Goal: Task Accomplishment & Management: Manage account settings

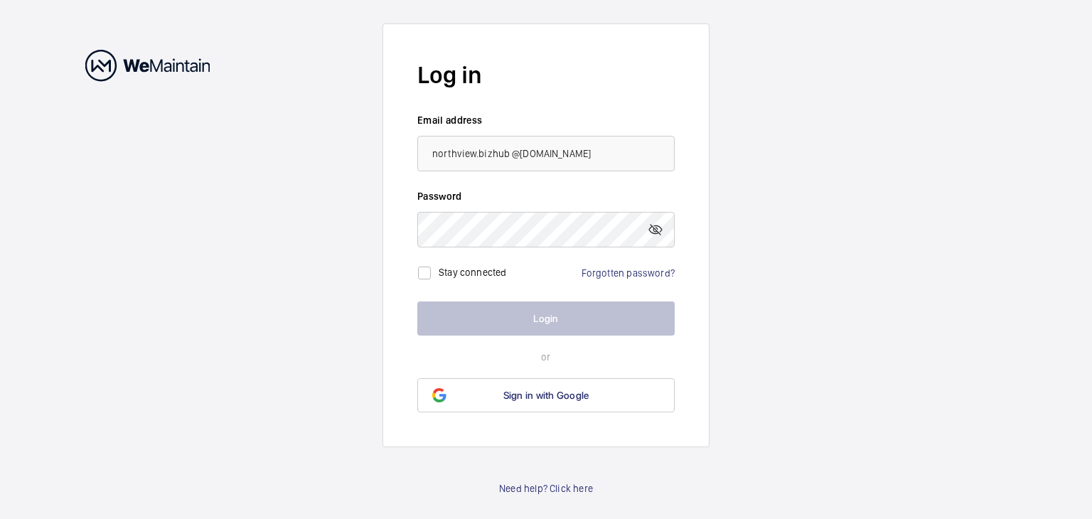
click at [473, 156] on input "northview.bizhub @[DOMAIN_NAME]" at bounding box center [545, 154] width 257 height 36
click at [480, 154] on input "northview.bizhub @[DOMAIN_NAME]" at bounding box center [545, 154] width 257 height 36
click at [478, 153] on input "northview.bizhub @[DOMAIN_NAME]" at bounding box center [545, 154] width 257 height 36
click at [509, 150] on input "northview.bizhub @gmail.com" at bounding box center [545, 154] width 257 height 36
click at [479, 153] on input "[EMAIL_ADDRESS][DOMAIN_NAME]" at bounding box center [545, 154] width 257 height 36
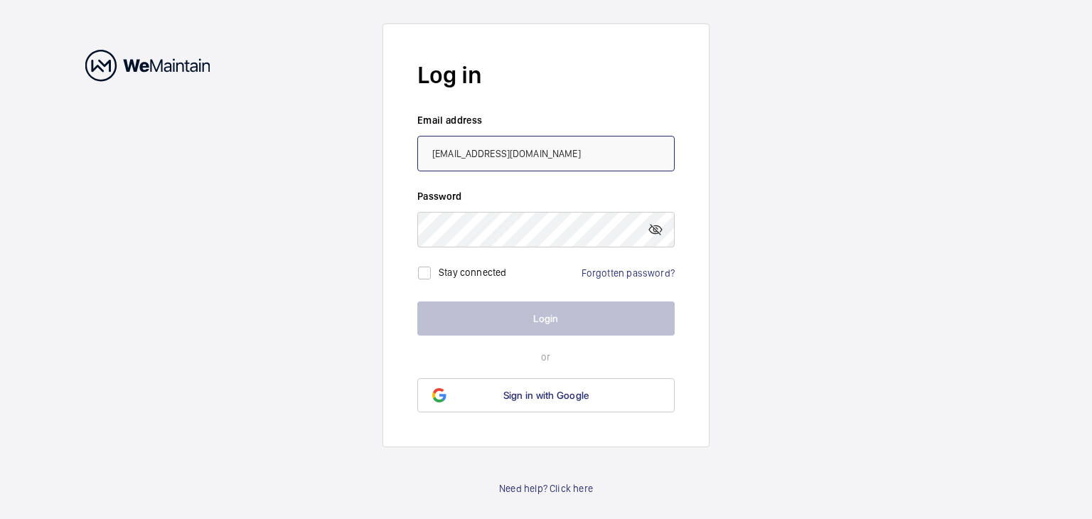
type input "[EMAIL_ADDRESS][DOMAIN_NAME]"
drag, startPoint x: 1091, startPoint y: 381, endPoint x: 1080, endPoint y: 344, distance: 38.5
drag, startPoint x: 657, startPoint y: 237, endPoint x: 648, endPoint y: 237, distance: 9.2
click at [656, 237] on mat-icon at bounding box center [655, 229] width 17 height 17
click at [649, 232] on mat-icon at bounding box center [655, 229] width 17 height 17
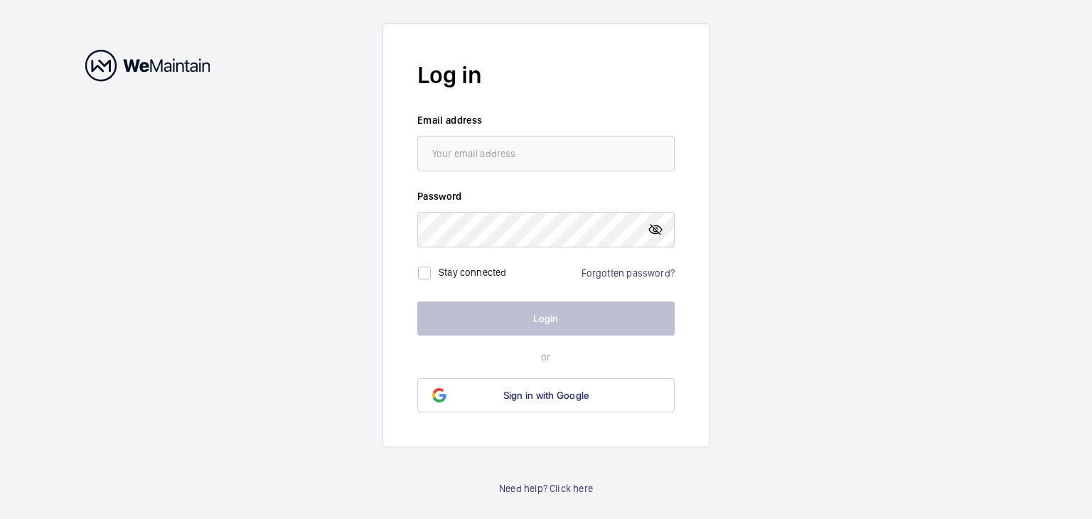
drag, startPoint x: 660, startPoint y: 235, endPoint x: 650, endPoint y: 235, distance: 10.0
click at [659, 235] on mat-icon at bounding box center [655, 229] width 17 height 17
click at [568, 149] on input "email" at bounding box center [545, 154] width 257 height 36
type input "[EMAIL_ADDRESS][DOMAIN_NAME]"
click at [441, 281] on div "Stay connected" at bounding box center [463, 273] width 92 height 28
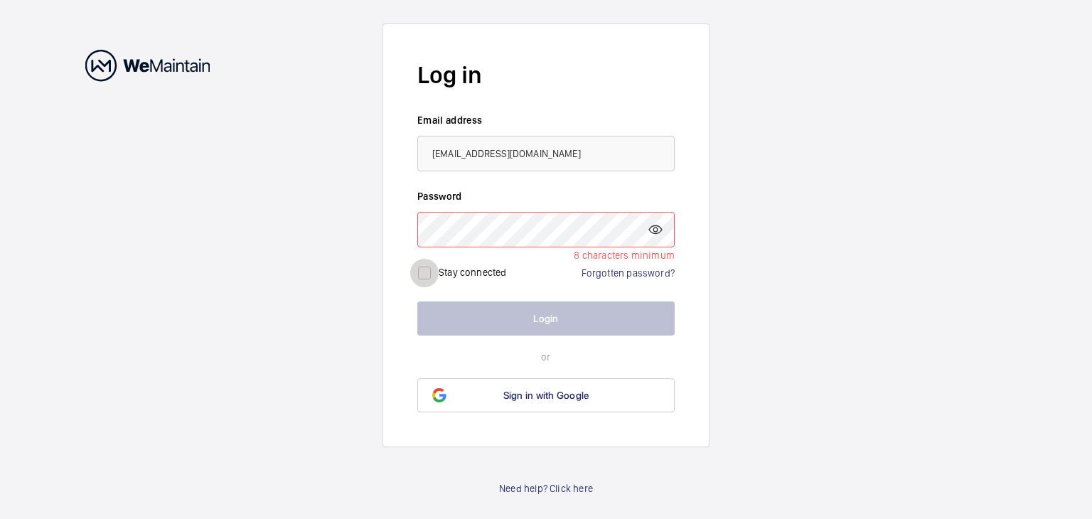
click at [440, 272] on div at bounding box center [424, 273] width 34 height 34
checkbox input "true"
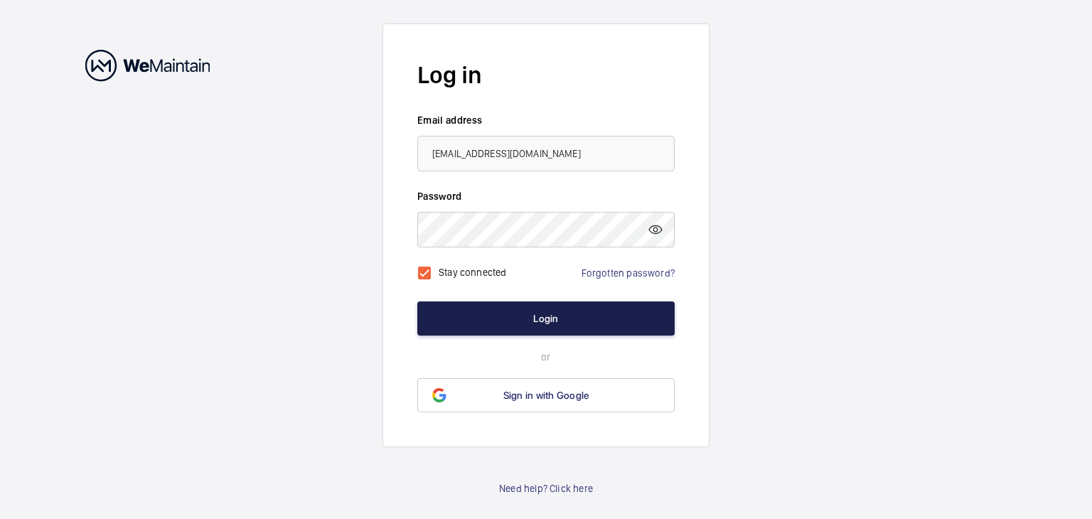
click at [572, 313] on button "Login" at bounding box center [545, 318] width 257 height 34
click at [570, 313] on button "Login" at bounding box center [545, 318] width 257 height 34
click at [569, 315] on button "Login" at bounding box center [545, 318] width 257 height 34
click at [520, 316] on button "Login" at bounding box center [545, 318] width 257 height 34
click at [522, 316] on button "Login" at bounding box center [545, 318] width 257 height 34
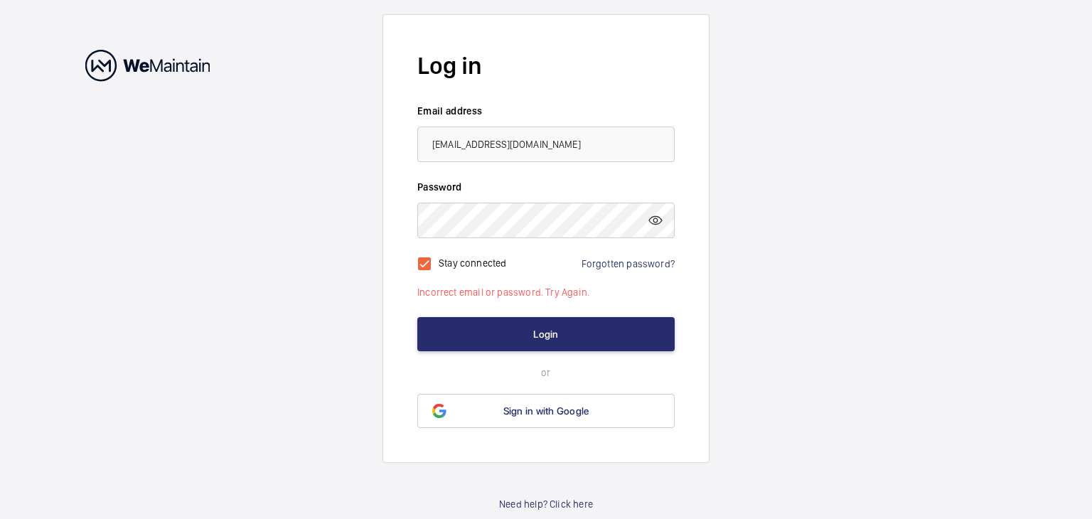
click at [524, 316] on form "Log in Email address northview.bizhub@gmail.com Password Stay connected Forgott…" at bounding box center [545, 238] width 327 height 449
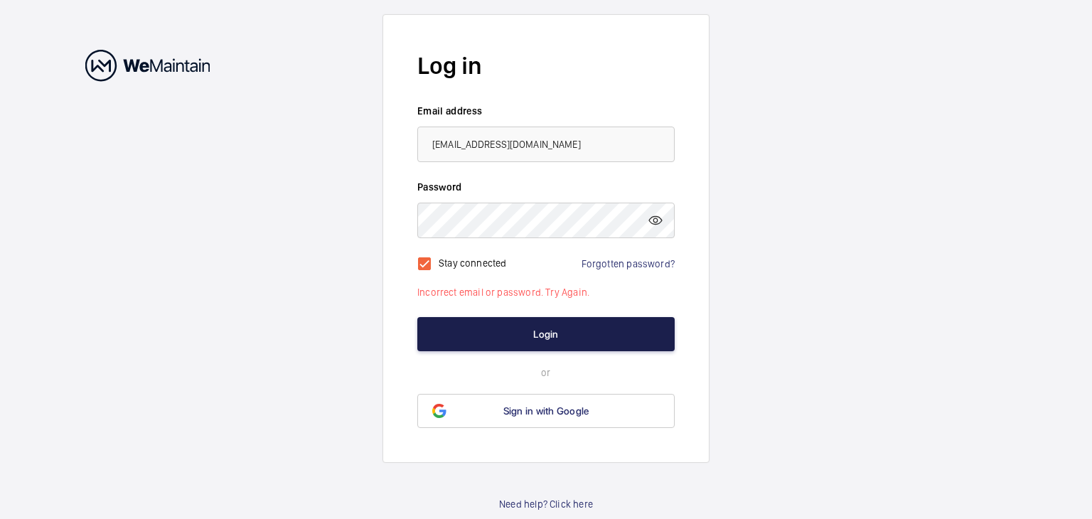
click at [524, 331] on button "Login" at bounding box center [545, 334] width 257 height 34
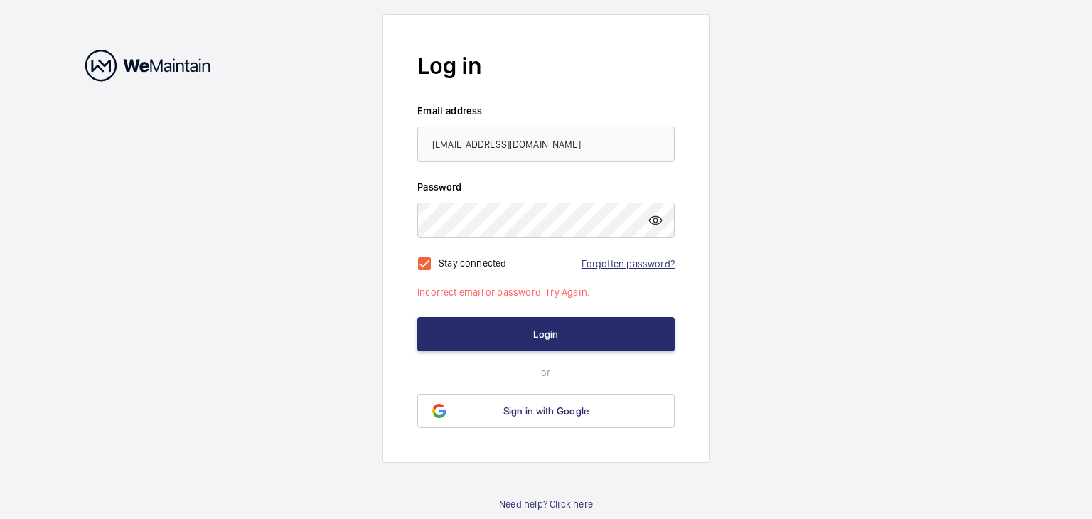
click at [641, 268] on link "Forgotten password?" at bounding box center [627, 263] width 93 height 11
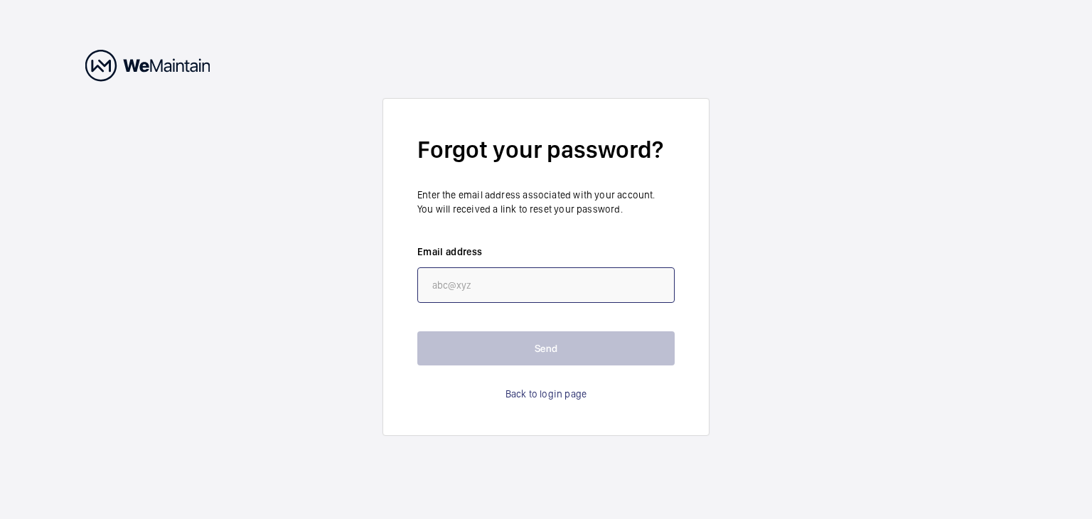
click at [508, 290] on input "email" at bounding box center [545, 285] width 257 height 36
click at [504, 301] on input "email" at bounding box center [545, 285] width 257 height 36
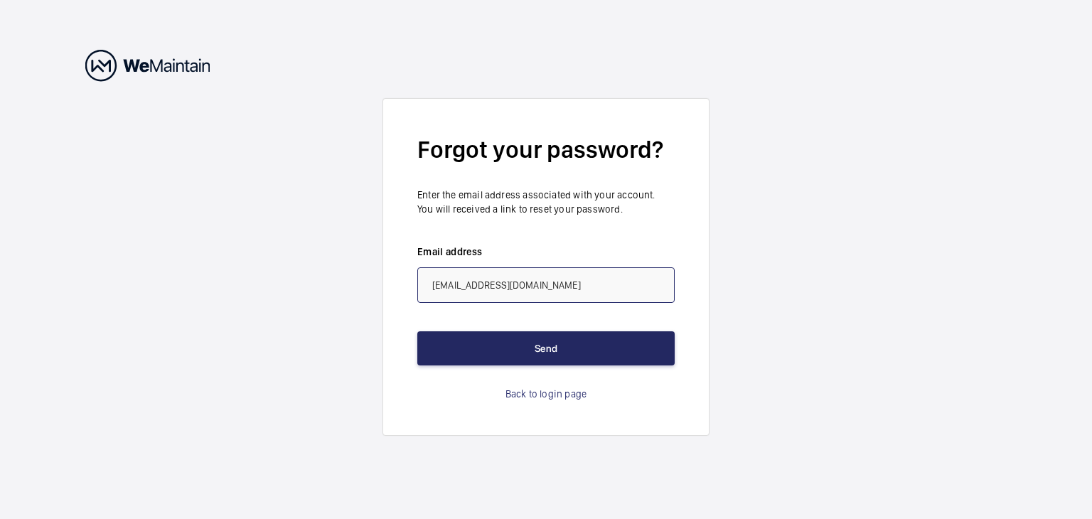
type input "[EMAIL_ADDRESS][DOMAIN_NAME]"
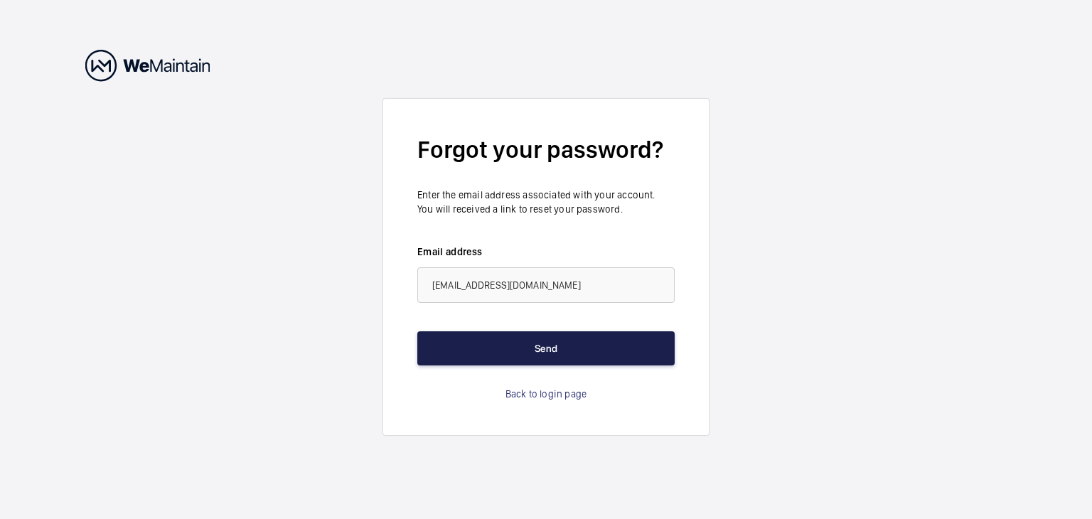
click at [519, 343] on button "Send" at bounding box center [545, 348] width 257 height 34
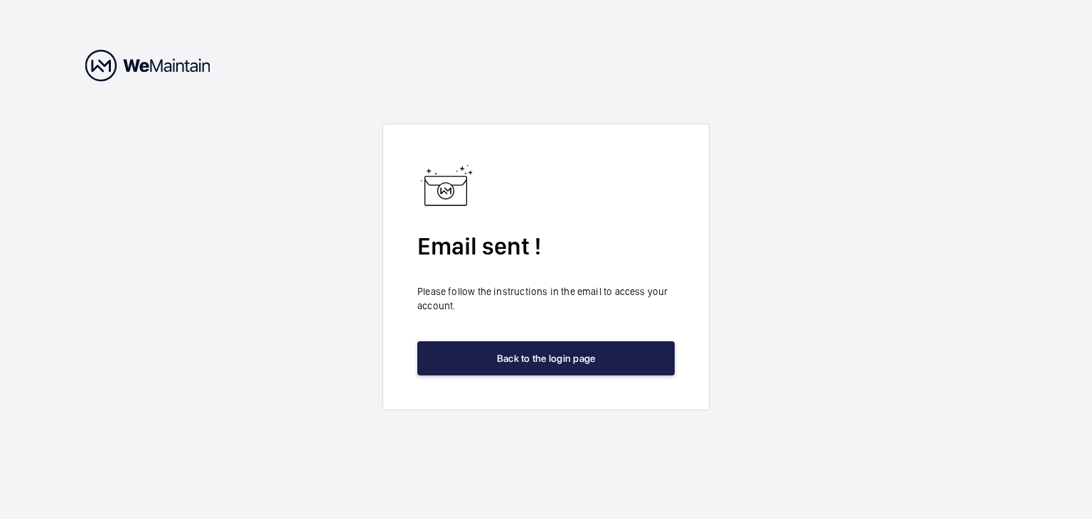
click at [550, 360] on button "Back to the login page" at bounding box center [545, 358] width 257 height 34
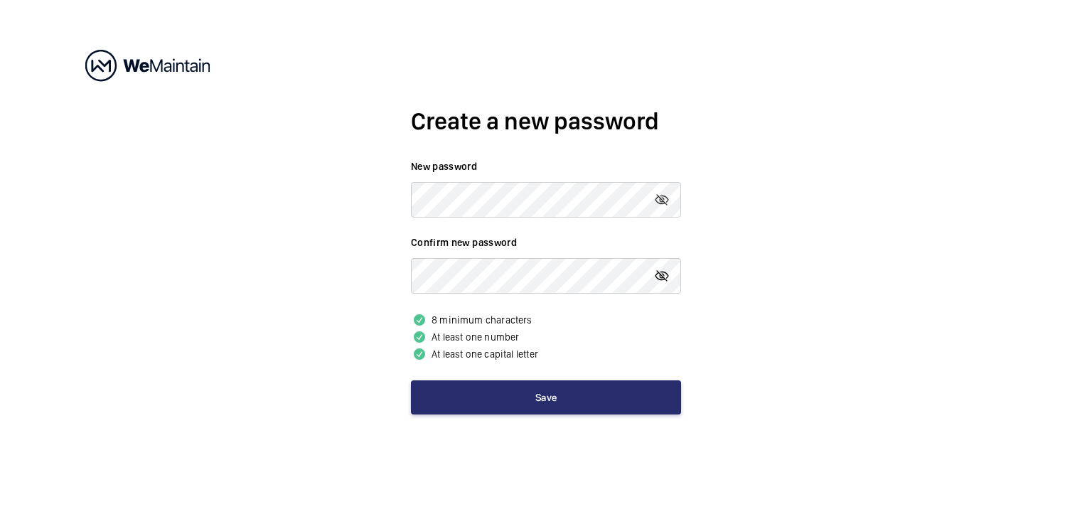
click at [660, 269] on mat-icon at bounding box center [661, 275] width 17 height 17
click at [663, 282] on mat-icon at bounding box center [661, 275] width 17 height 17
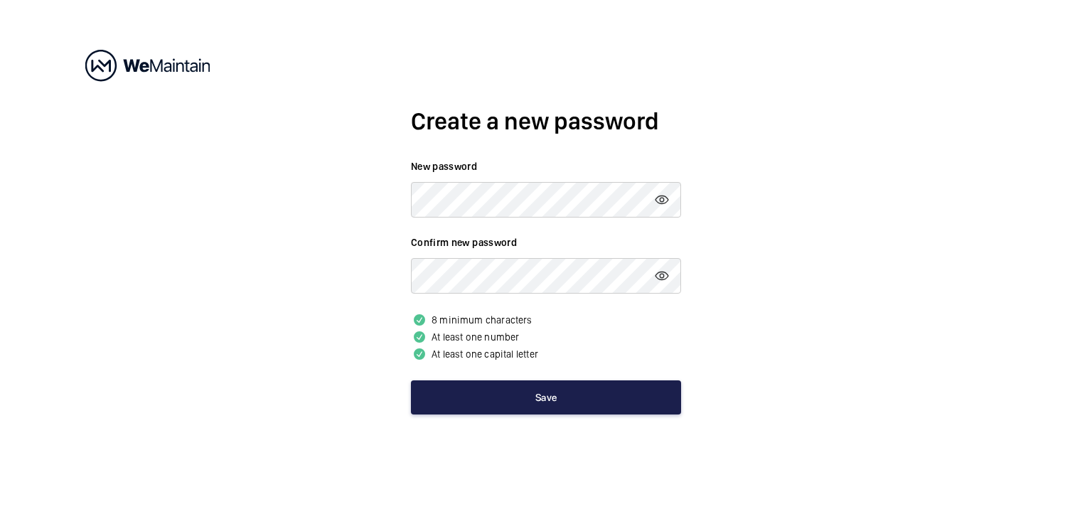
click at [580, 401] on button "Save" at bounding box center [546, 397] width 270 height 34
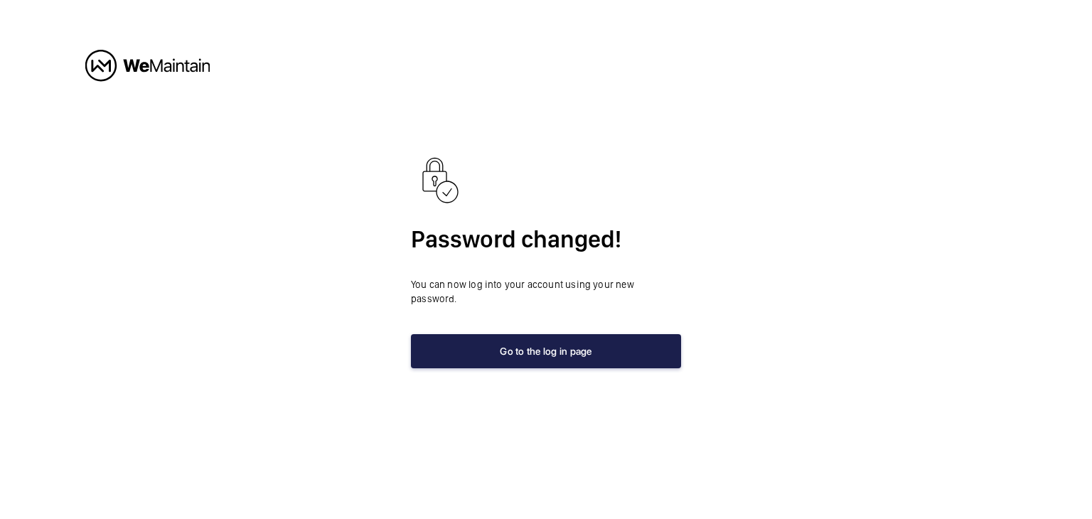
click at [583, 341] on button "Go to the log in page" at bounding box center [546, 351] width 270 height 34
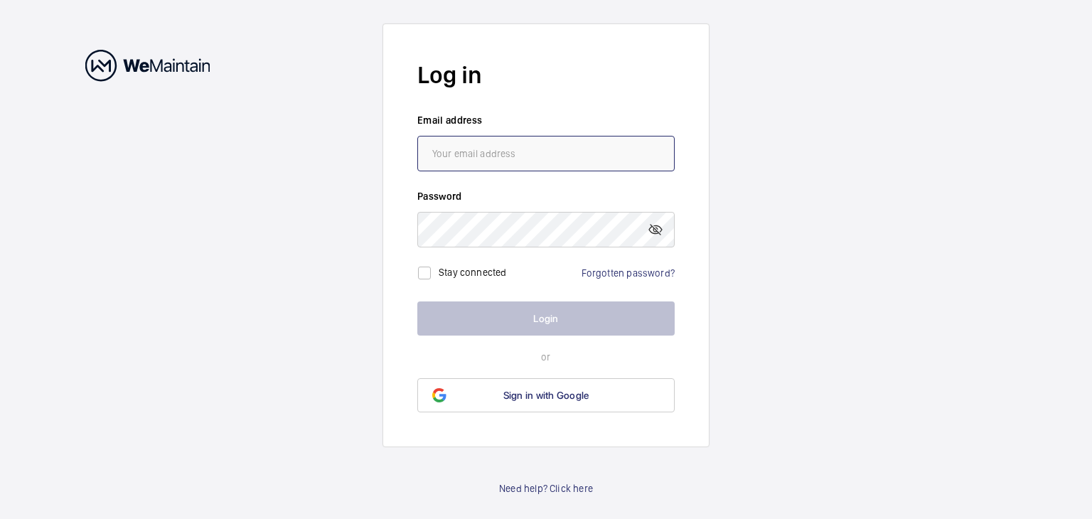
click at [529, 159] on input "email" at bounding box center [545, 154] width 257 height 36
type input "[EMAIL_ADDRESS][DOMAIN_NAME]"
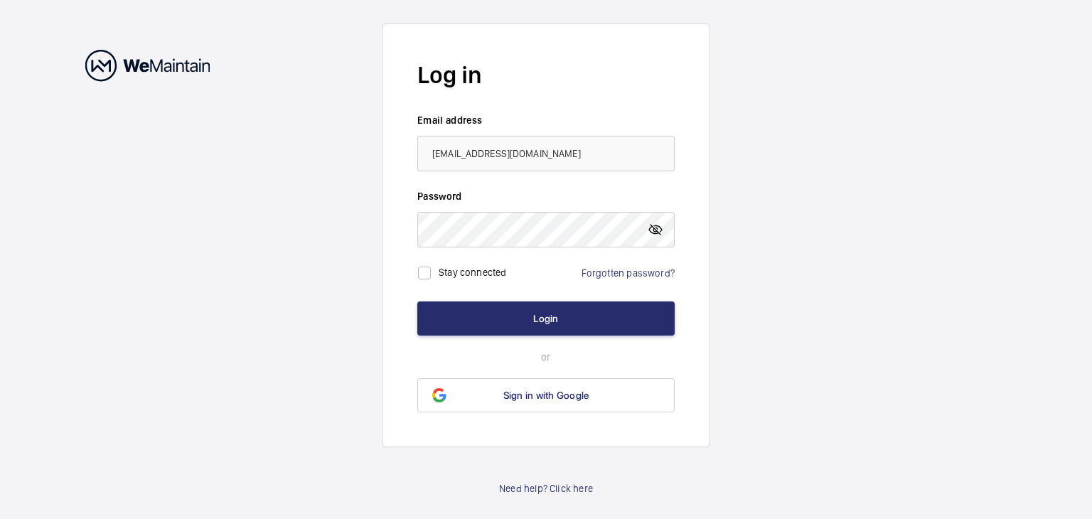
click at [651, 232] on mat-icon at bounding box center [655, 229] width 17 height 17
click at [446, 273] on label "Stay connected" at bounding box center [473, 272] width 68 height 11
checkbox input "true"
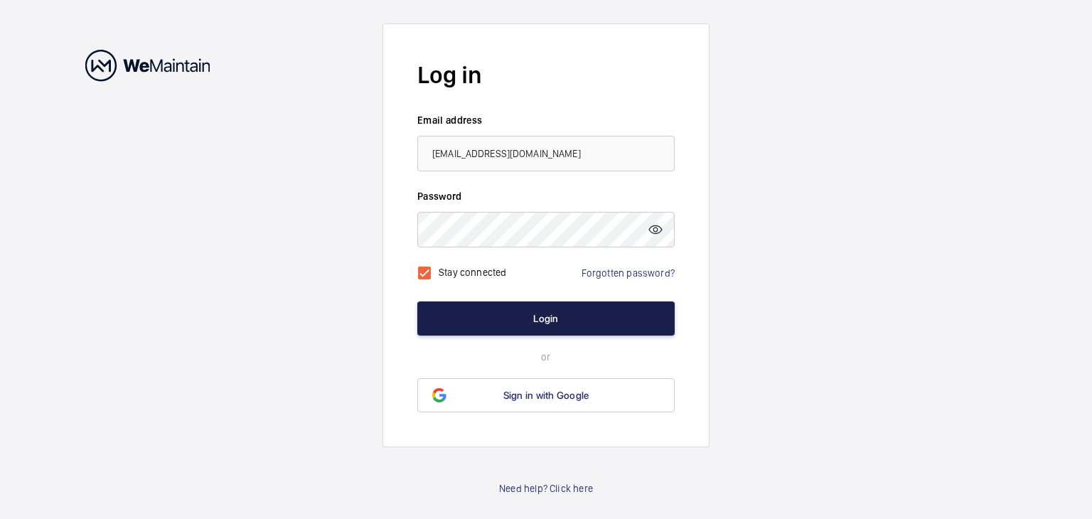
click at [515, 319] on button "Login" at bounding box center [545, 318] width 257 height 34
click at [517, 319] on button "Login" at bounding box center [545, 318] width 257 height 34
click at [518, 320] on button "Login" at bounding box center [545, 318] width 257 height 34
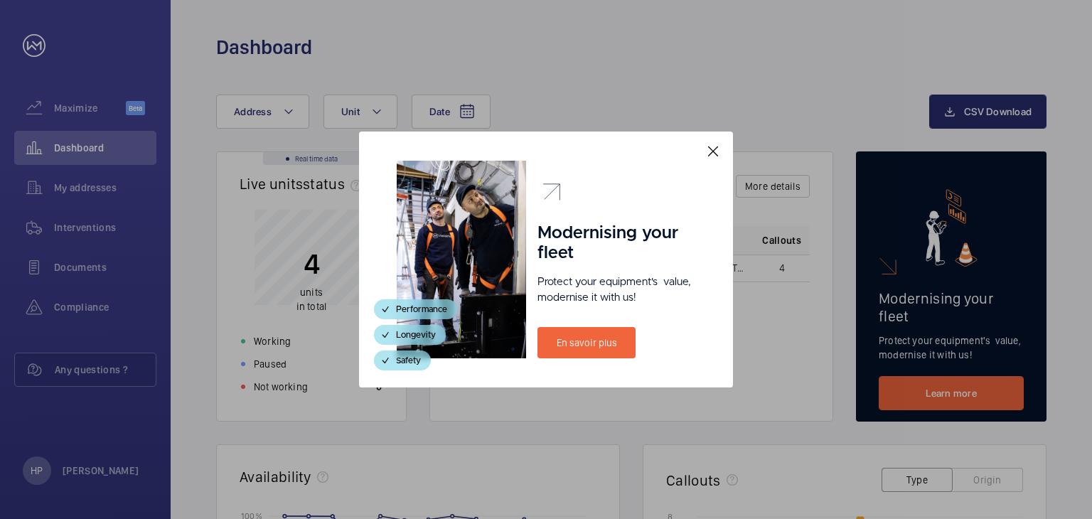
click at [704, 149] on mat-icon at bounding box center [712, 151] width 17 height 17
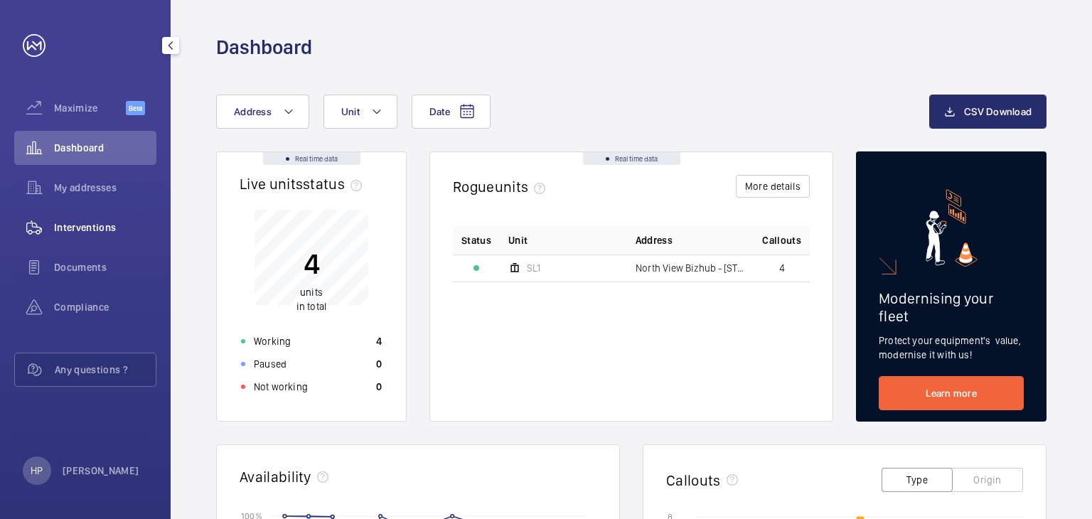
click at [117, 232] on span "Interventions" at bounding box center [105, 227] width 102 height 14
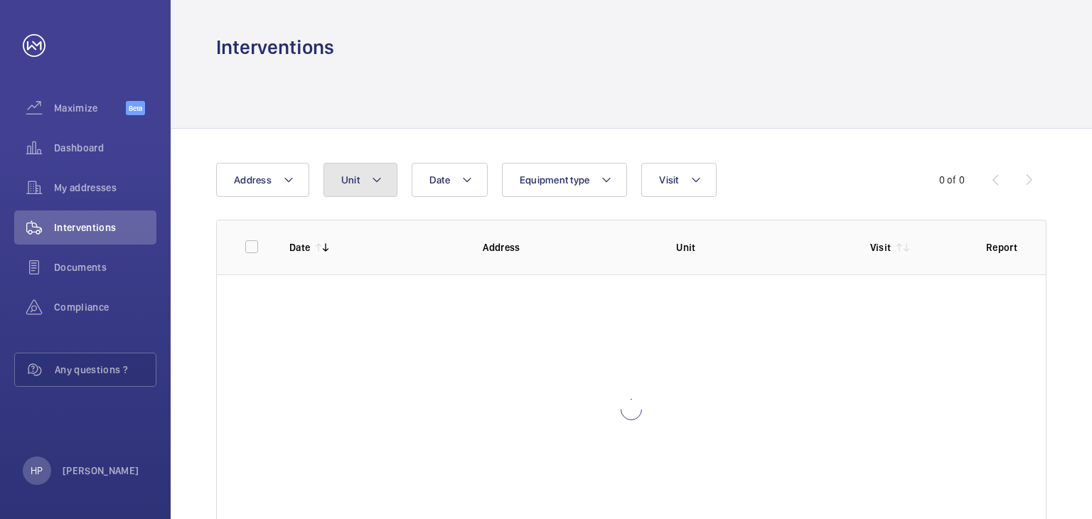
click at [376, 190] on button "Unit" at bounding box center [360, 180] width 74 height 34
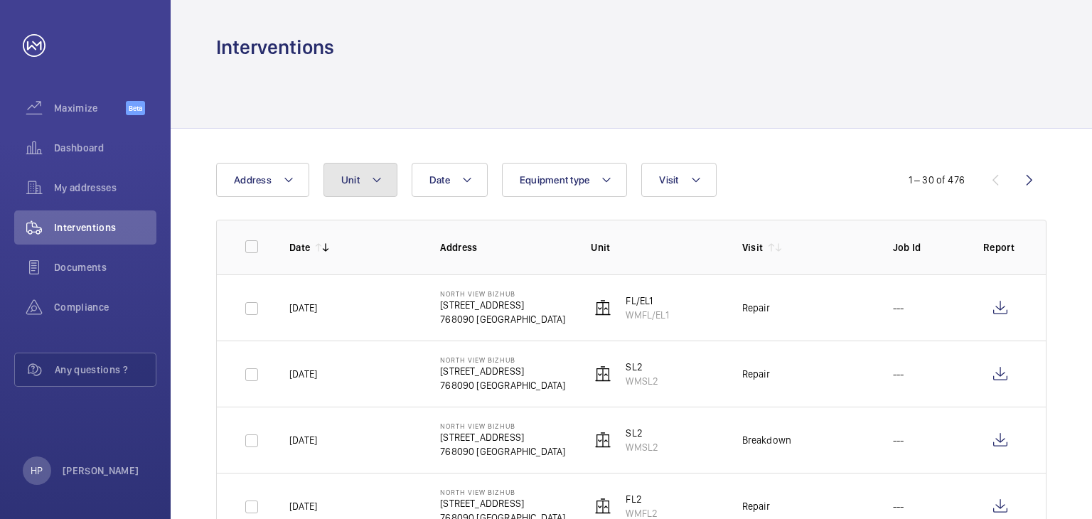
click at [388, 195] on button "Unit" at bounding box center [360, 180] width 74 height 34
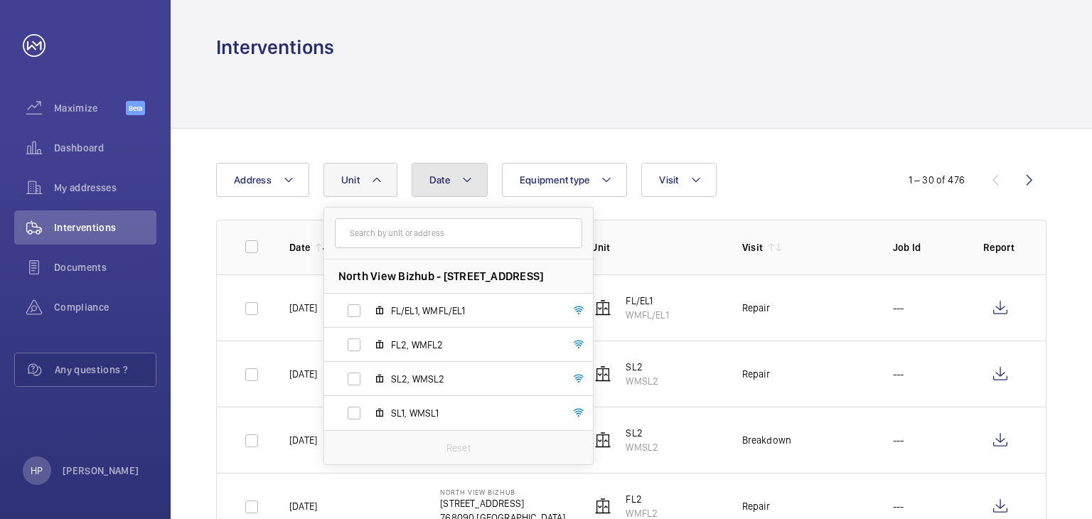
click at [423, 167] on button "Date" at bounding box center [450, 180] width 76 height 34
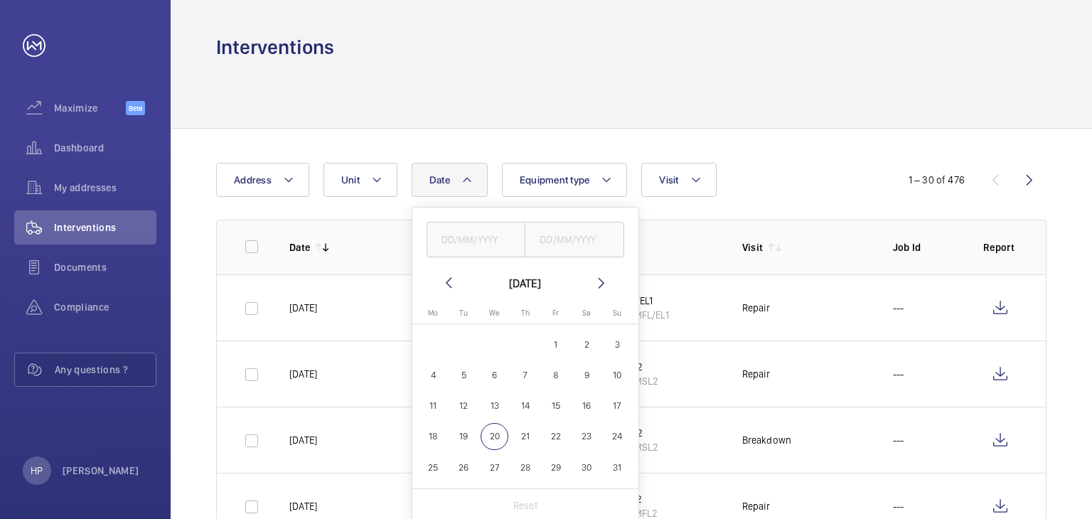
click at [444, 279] on mat-icon at bounding box center [448, 282] width 17 height 17
click at [445, 279] on mat-icon at bounding box center [448, 282] width 17 height 17
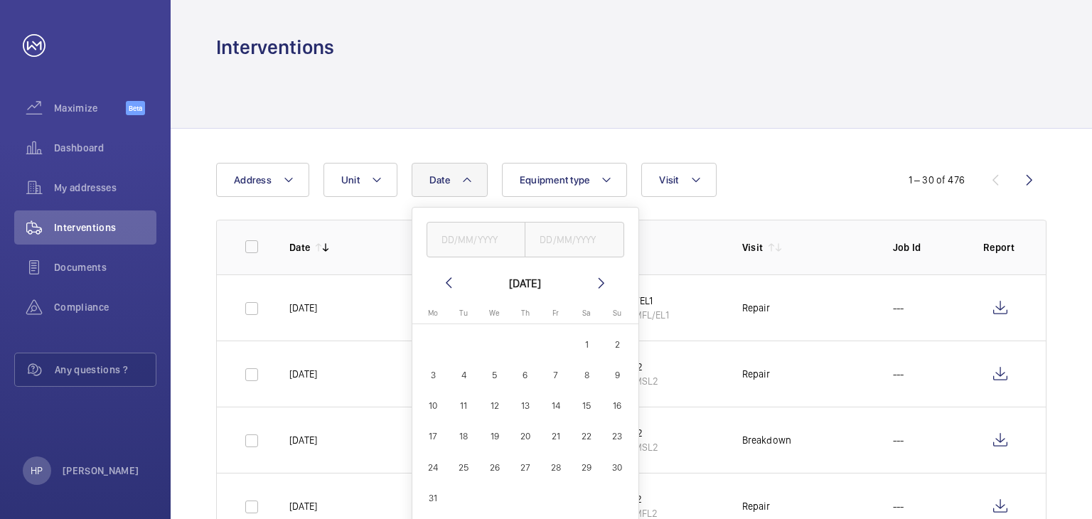
click at [445, 279] on mat-icon at bounding box center [448, 282] width 17 height 17
click at [587, 343] on span "1" at bounding box center [587, 345] width 28 height 28
type input "[DATE]"
click at [559, 468] on span "28" at bounding box center [556, 467] width 28 height 28
type input "[DATE]"
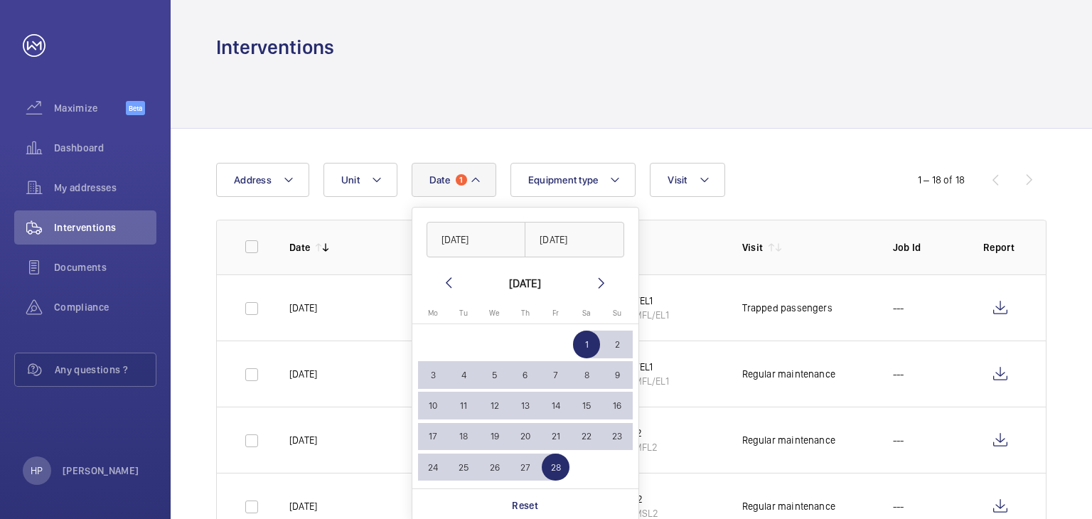
click at [682, 469] on td "FL2 WMFL2" at bounding box center [643, 440] width 151 height 66
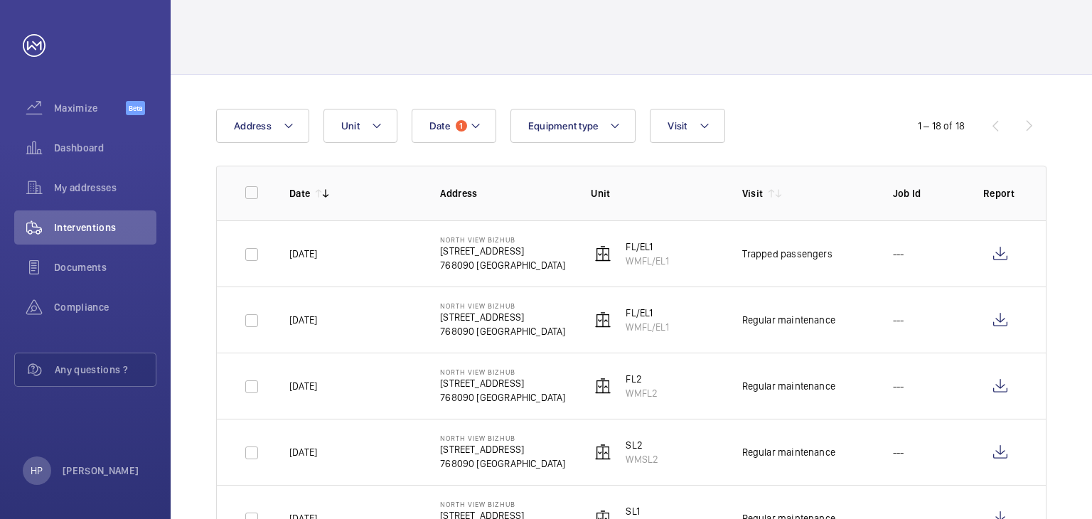
scroll to position [53, 0]
click at [994, 127] on div "1 – 18 of 18" at bounding box center [961, 126] width 171 height 17
click at [466, 134] on button "Date 1" at bounding box center [454, 126] width 85 height 34
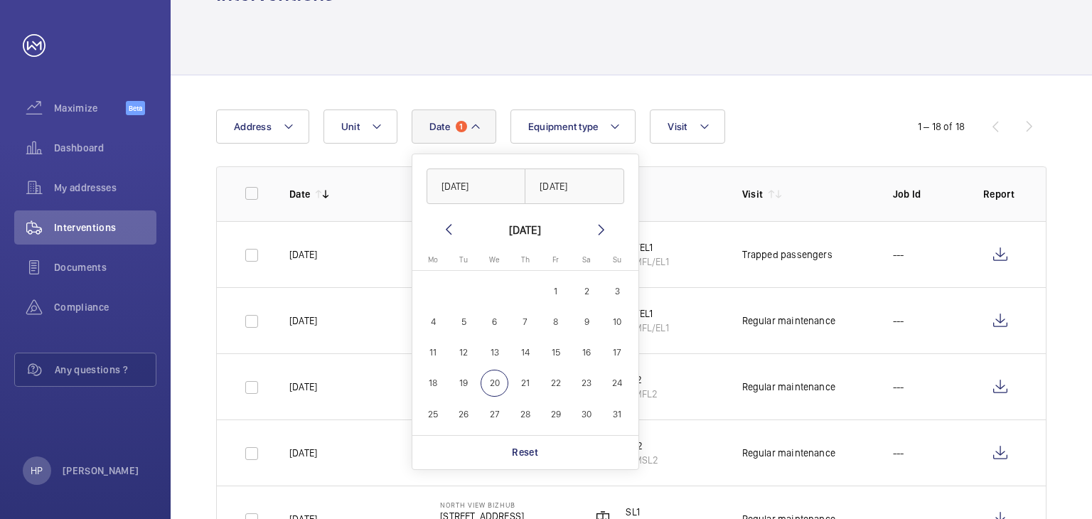
click at [471, 132] on mat-icon at bounding box center [475, 126] width 11 height 17
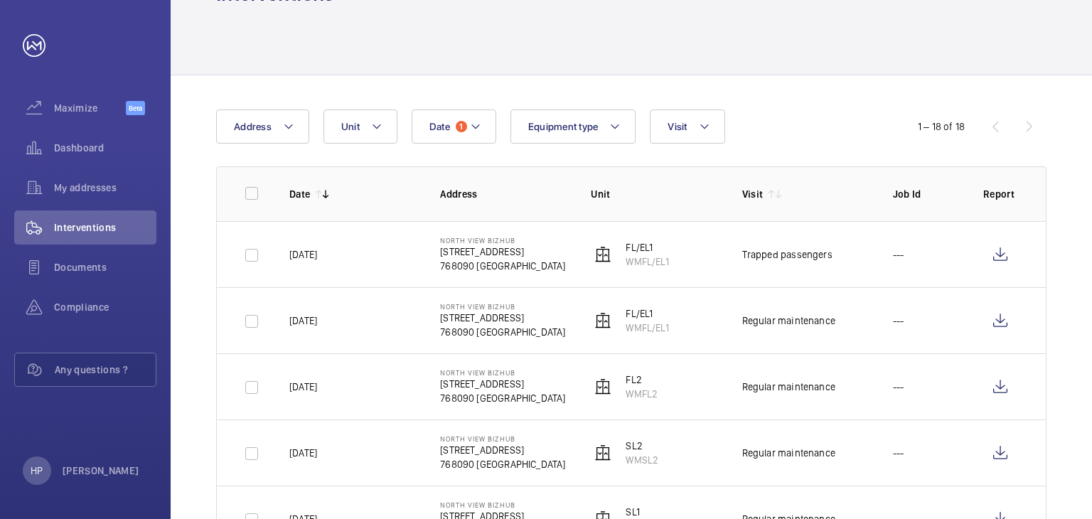
scroll to position [124, 0]
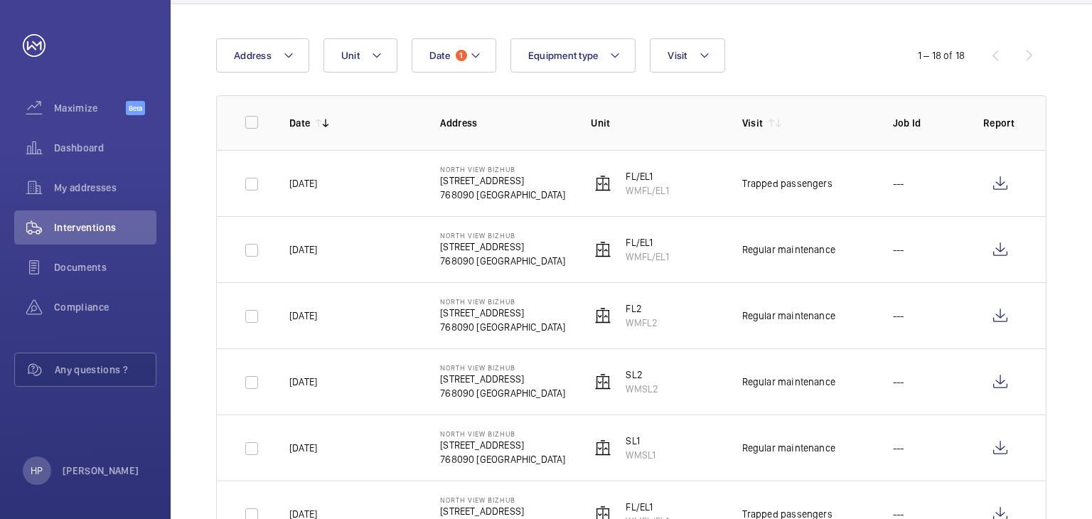
click at [330, 125] on mat-icon at bounding box center [325, 122] width 11 height 11
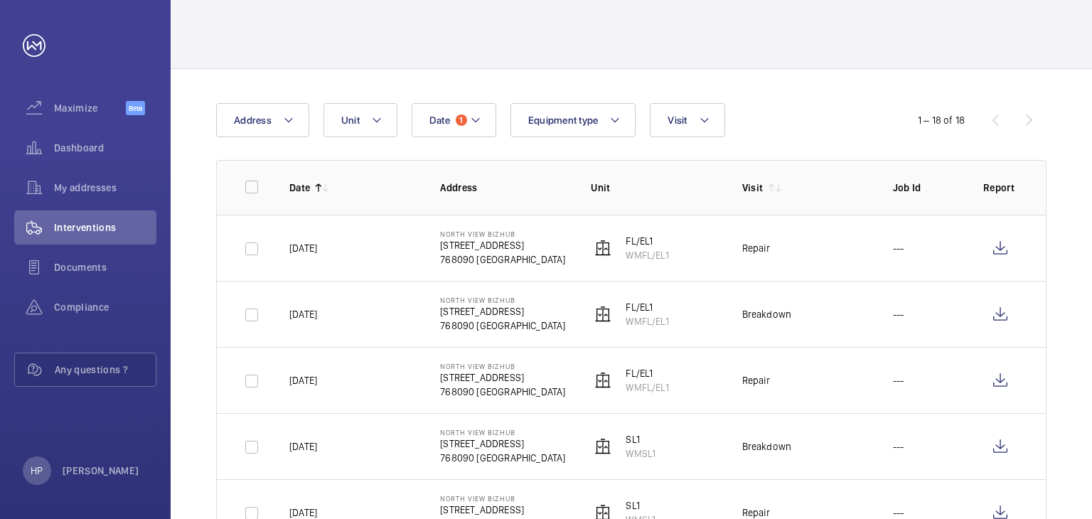
scroll to position [124, 0]
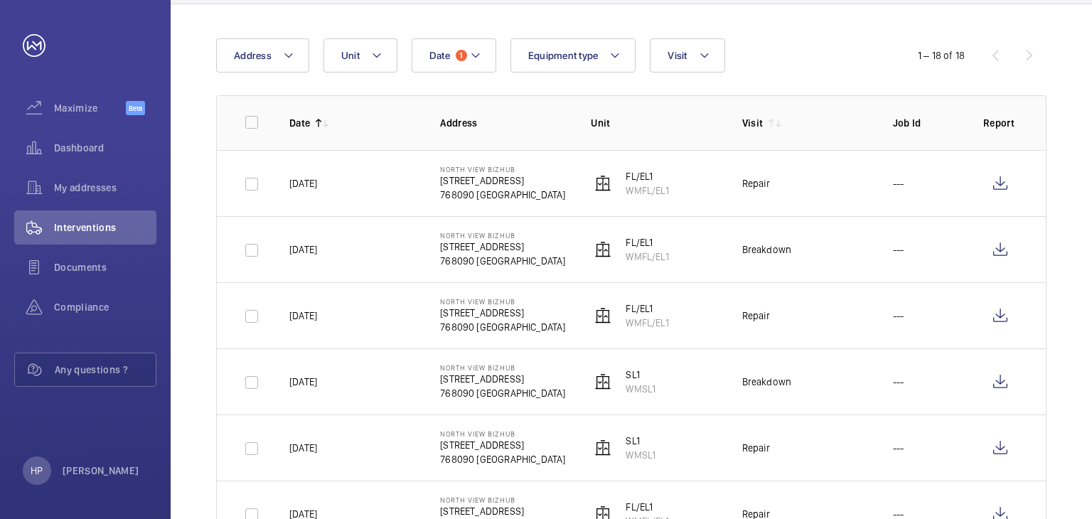
click at [314, 125] on mat-icon at bounding box center [318, 122] width 11 height 11
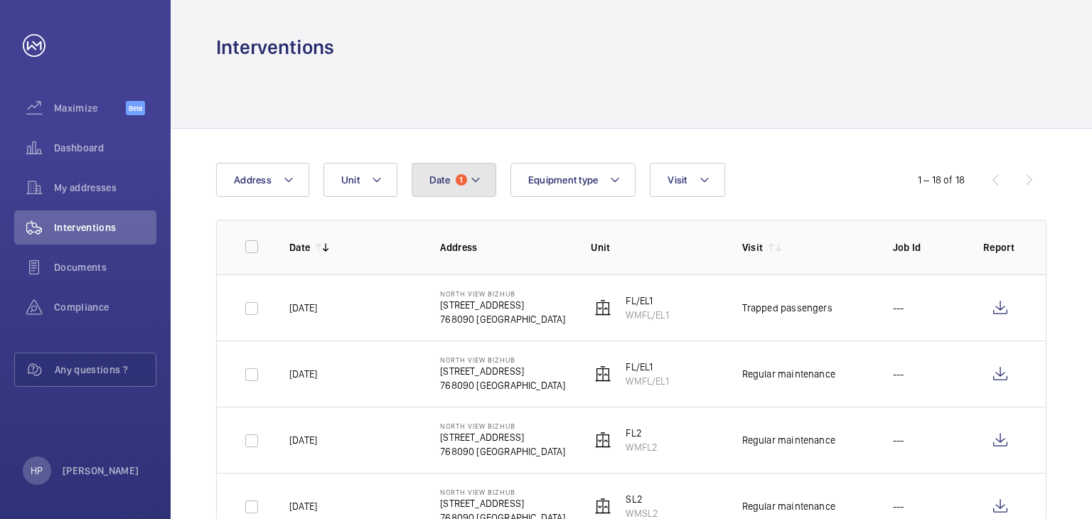
click at [465, 186] on button "Date 1" at bounding box center [454, 180] width 85 height 34
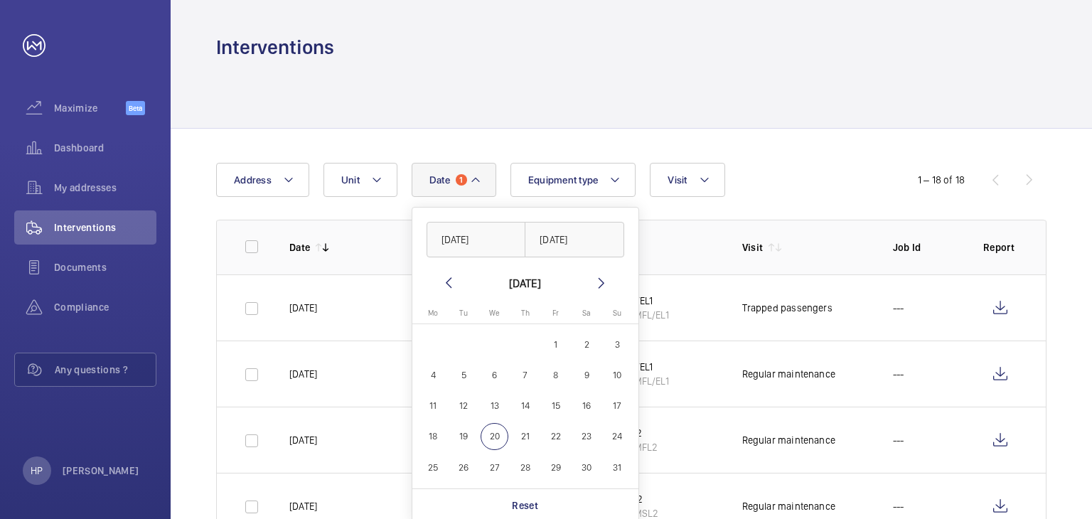
click at [465, 186] on button "Date 1" at bounding box center [454, 180] width 85 height 34
